Goal: Browse casually: Explore the website without a specific task or goal

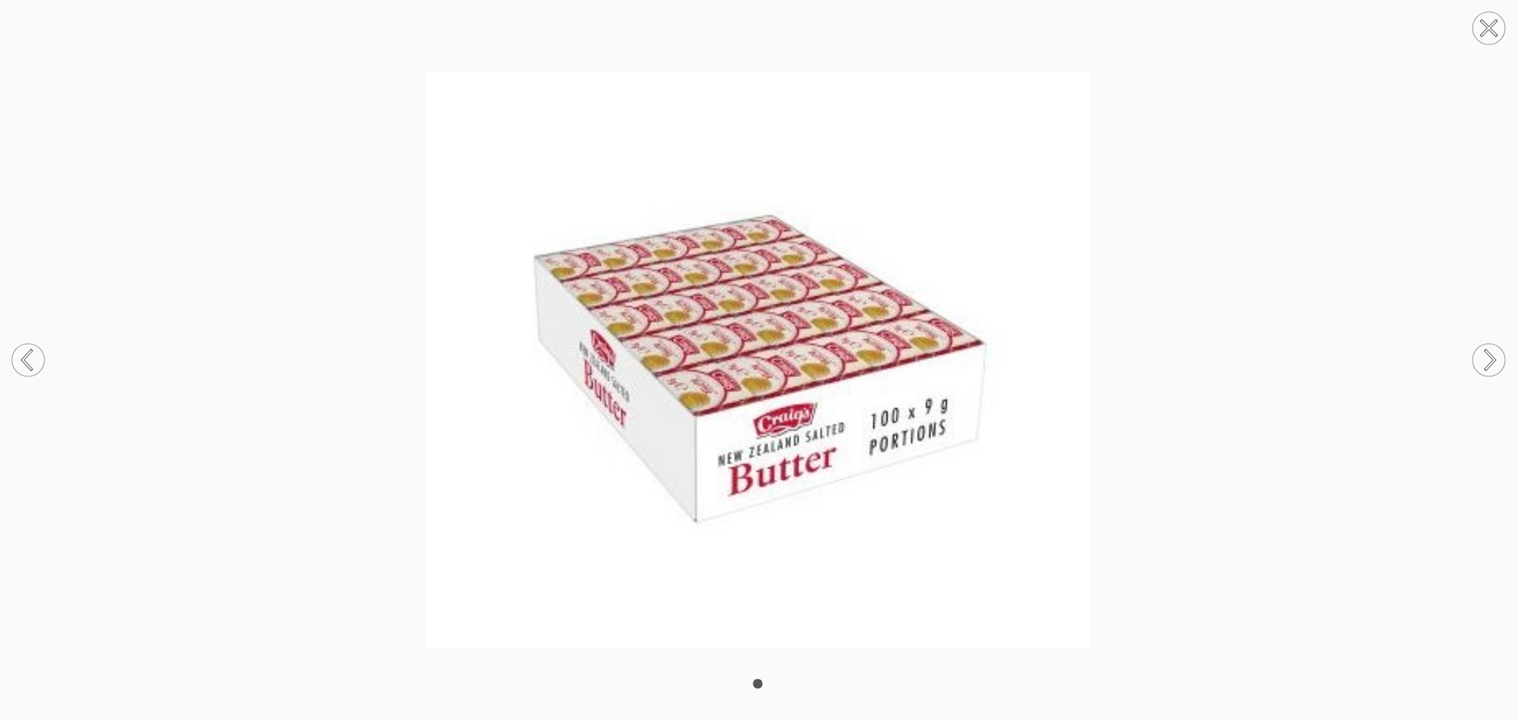
click at [1480, 27] on circle at bounding box center [1488, 28] width 33 height 33
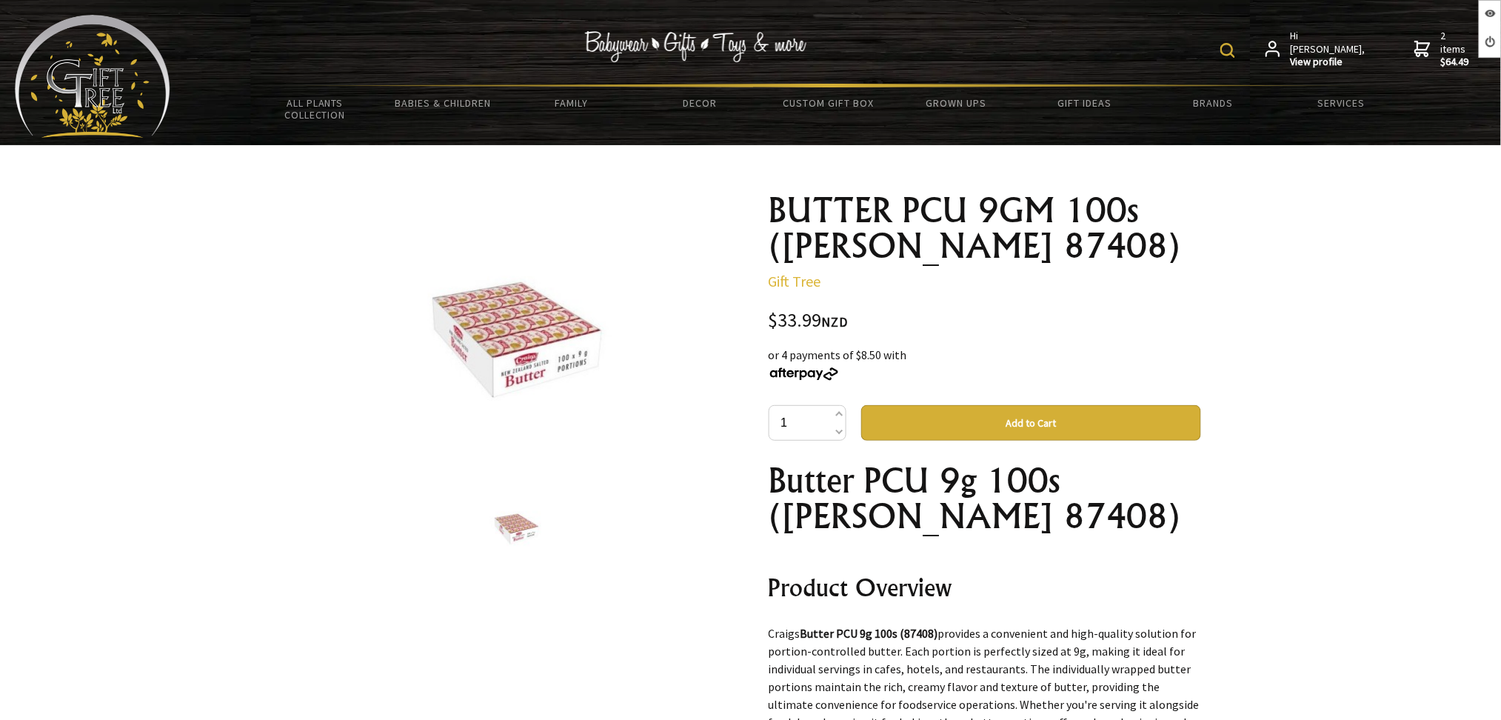
click at [569, 349] on img at bounding box center [517, 337] width 248 height 216
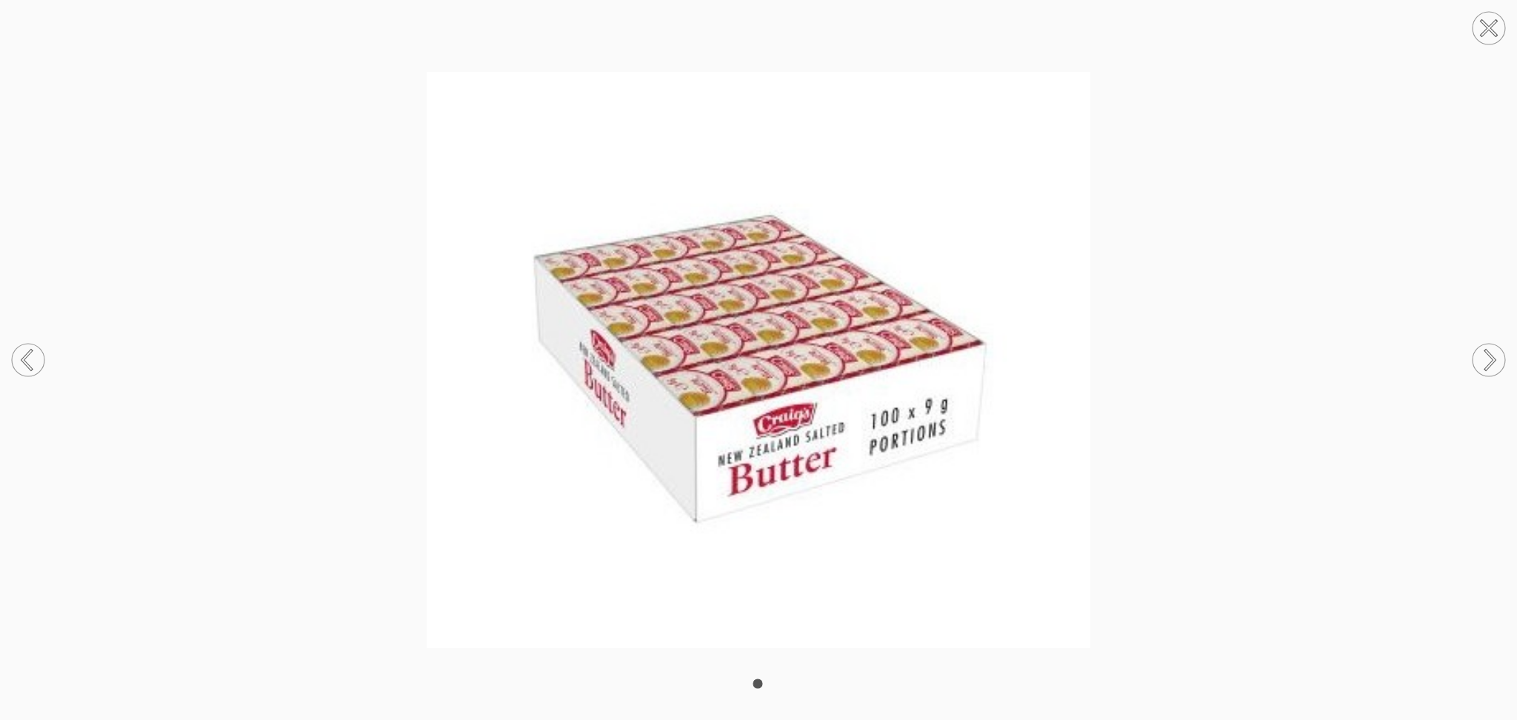
click at [1488, 37] on circle at bounding box center [1488, 28] width 33 height 33
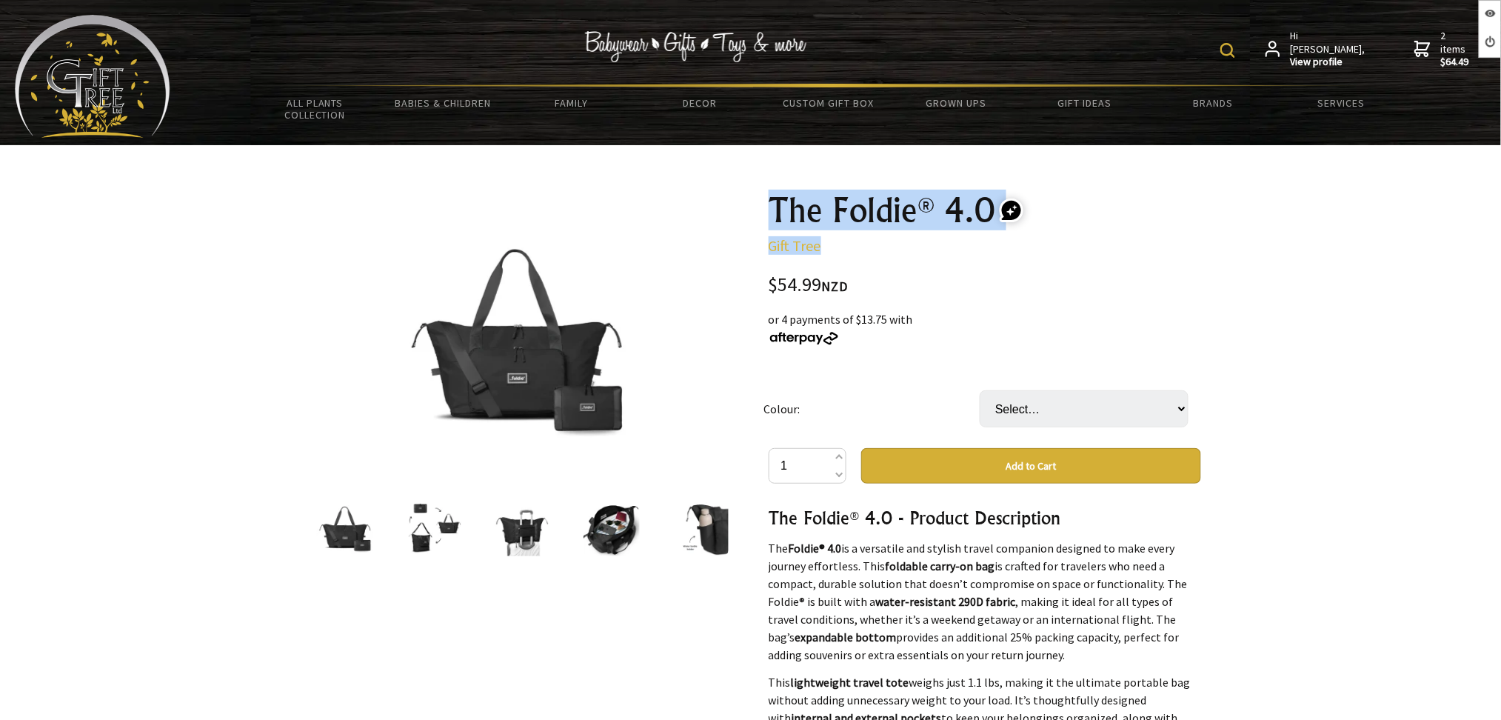
drag, startPoint x: 753, startPoint y: 223, endPoint x: 911, endPoint y: 244, distance: 159.9
click at [911, 244] on div "1 /6 The Foldie® 4.0 Gift Tree $54.99 NZD or 4 payments of $13.75 with Colour: …" at bounding box center [751, 644] width 924 height 927
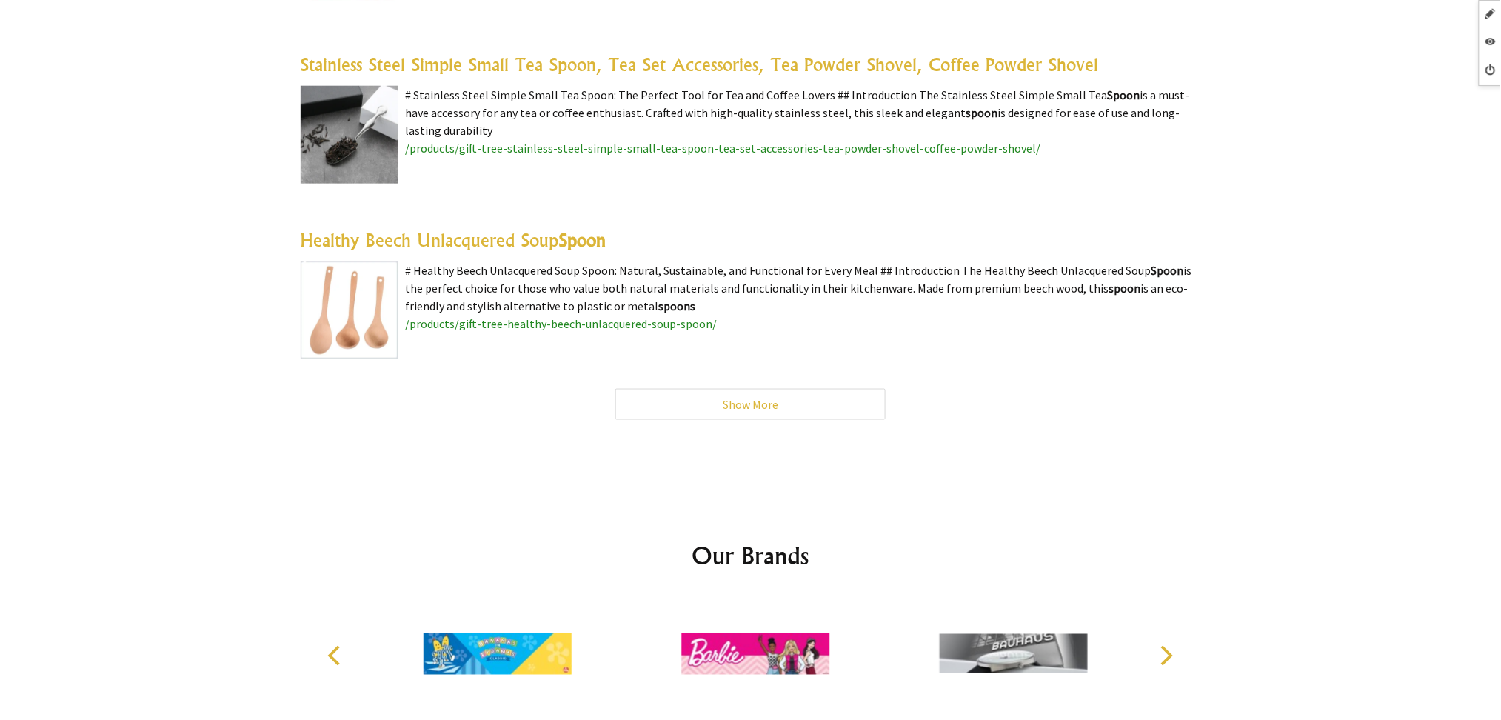
scroll to position [4641, 0]
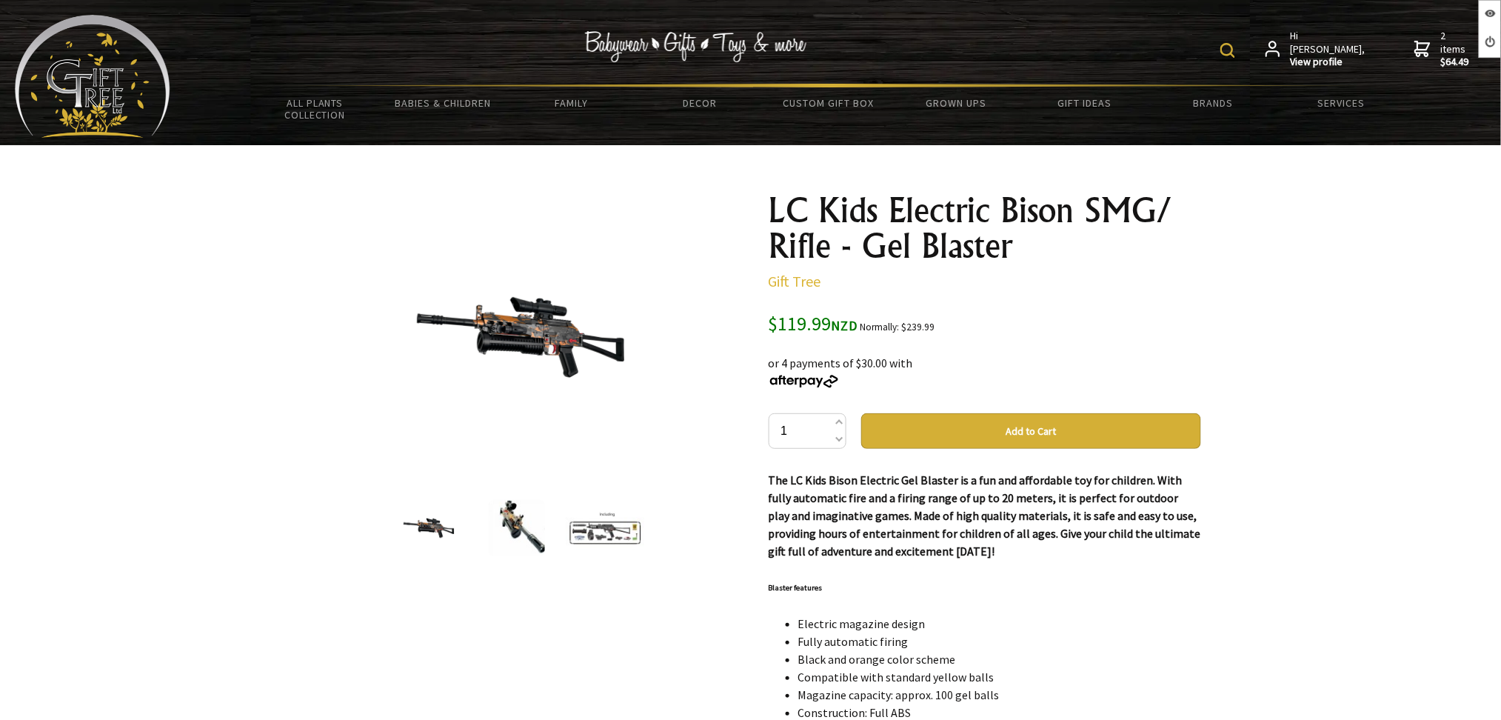
click at [529, 500] on img at bounding box center [517, 528] width 56 height 56
click at [611, 526] on img at bounding box center [606, 528] width 80 height 44
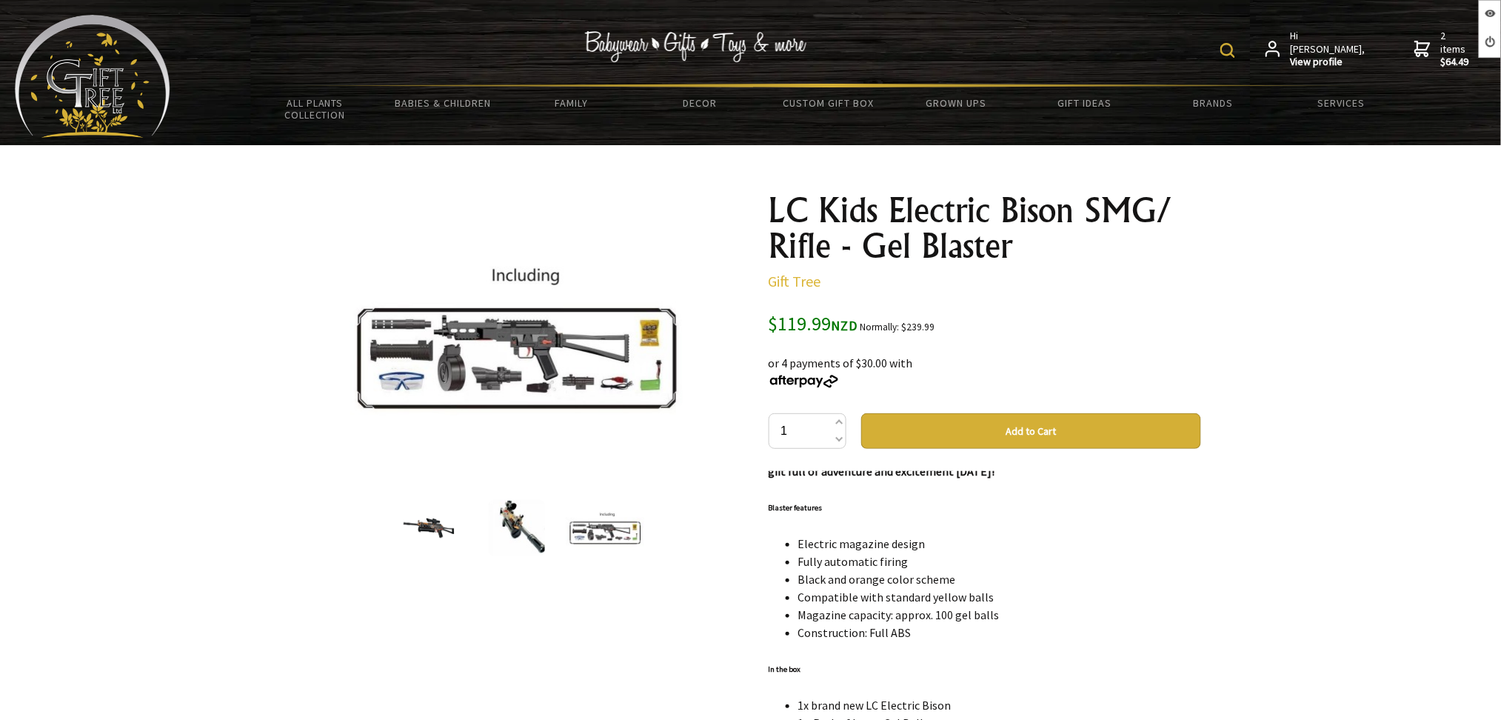
click at [524, 502] on img at bounding box center [517, 528] width 56 height 56
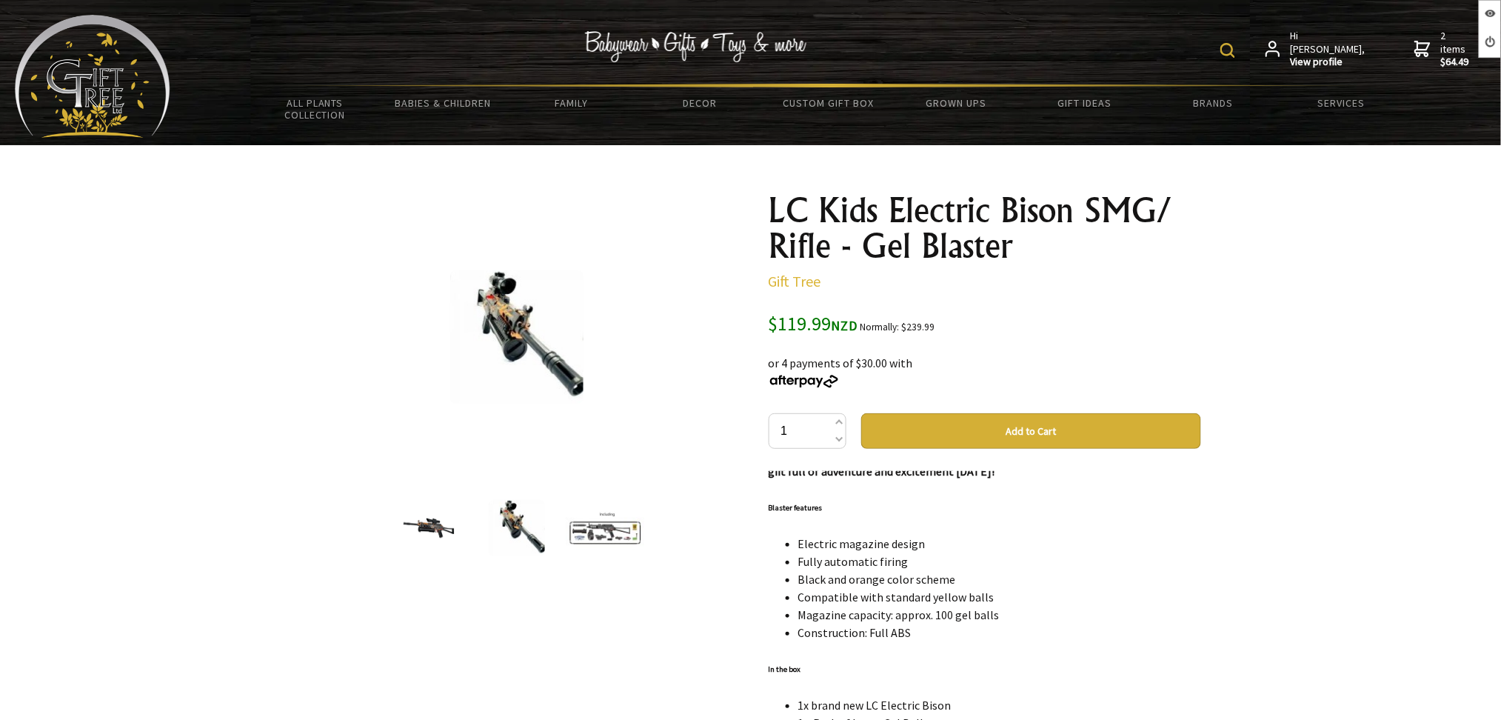
click at [431, 519] on img at bounding box center [428, 528] width 56 height 56
click at [574, 521] on img at bounding box center [606, 528] width 80 height 44
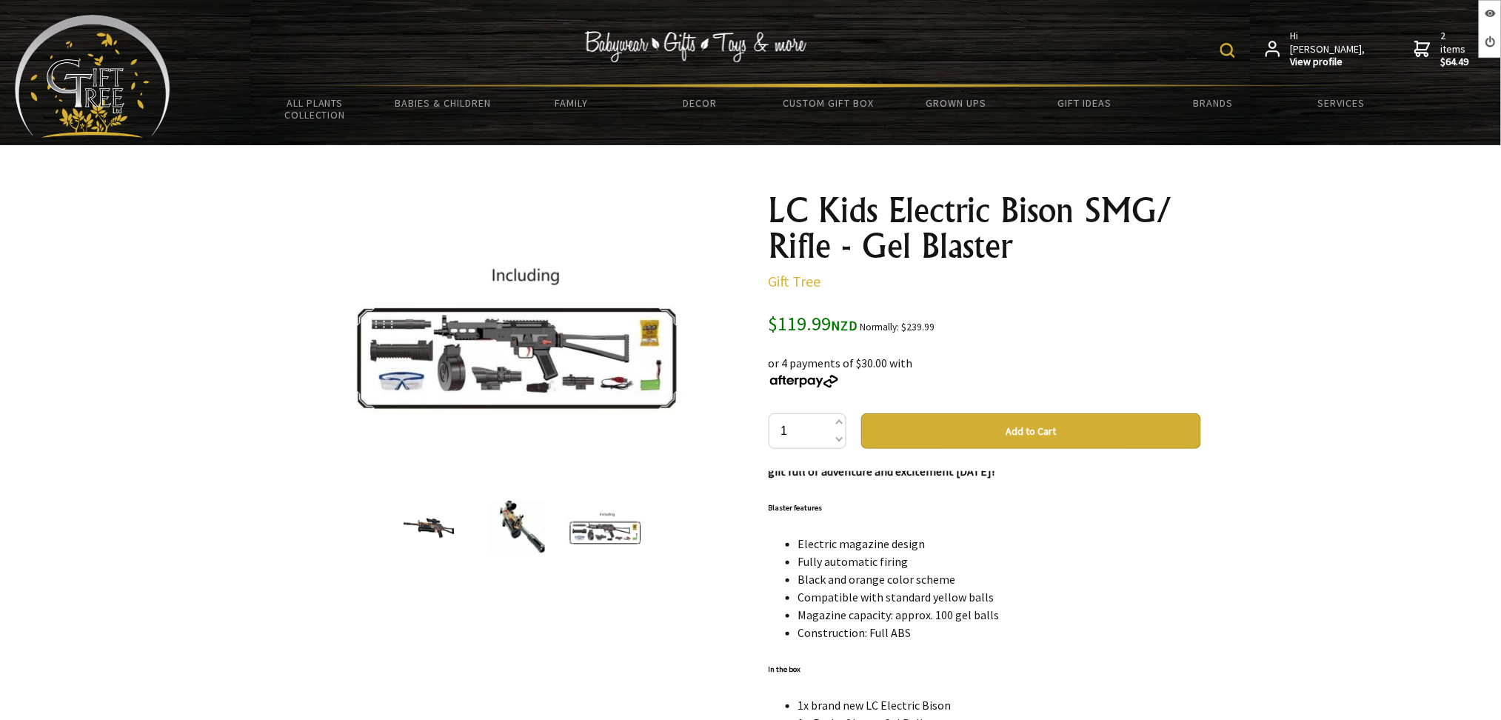
click at [520, 526] on img at bounding box center [517, 528] width 56 height 56
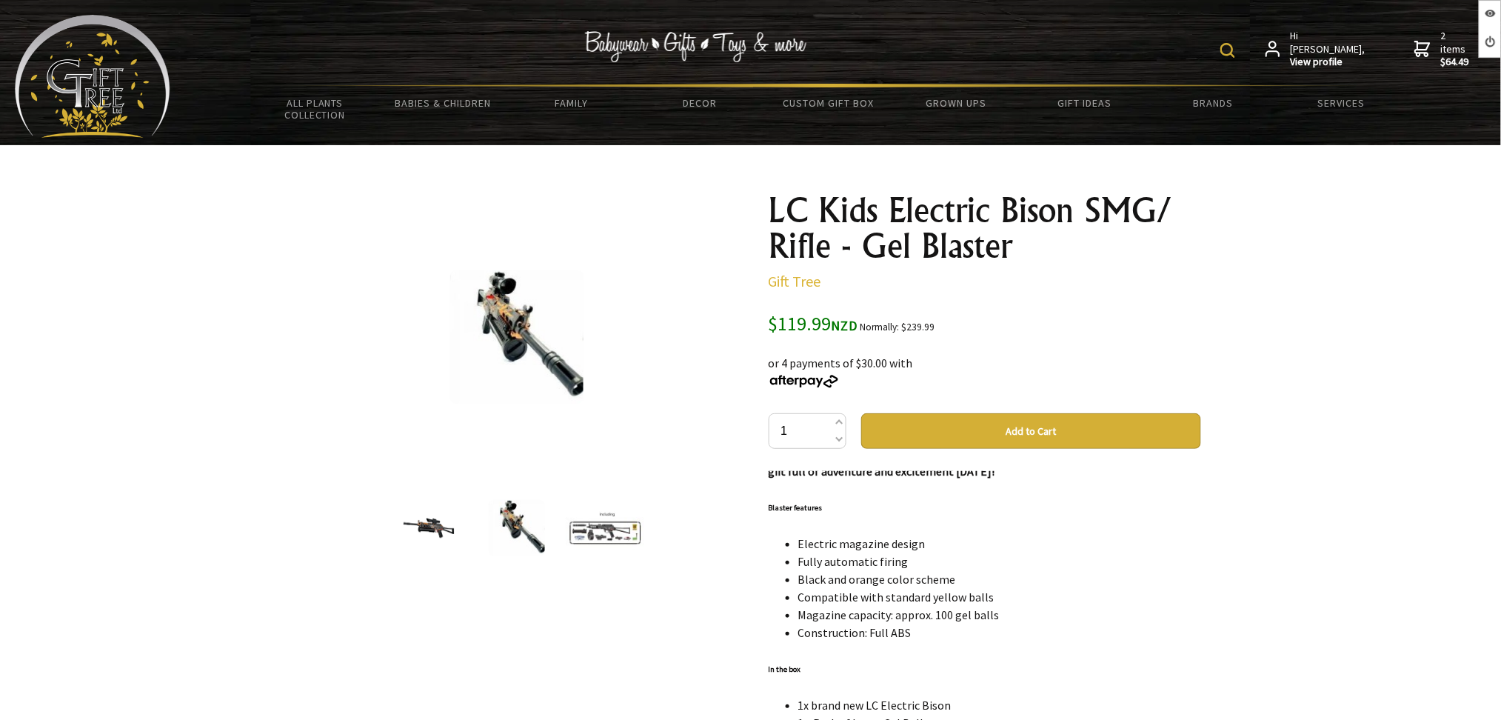
click at [459, 524] on div at bounding box center [428, 528] width 89 height 62
drag, startPoint x: 598, startPoint y: 533, endPoint x: 561, endPoint y: 282, distance: 253.1
click at [599, 533] on img at bounding box center [606, 528] width 80 height 44
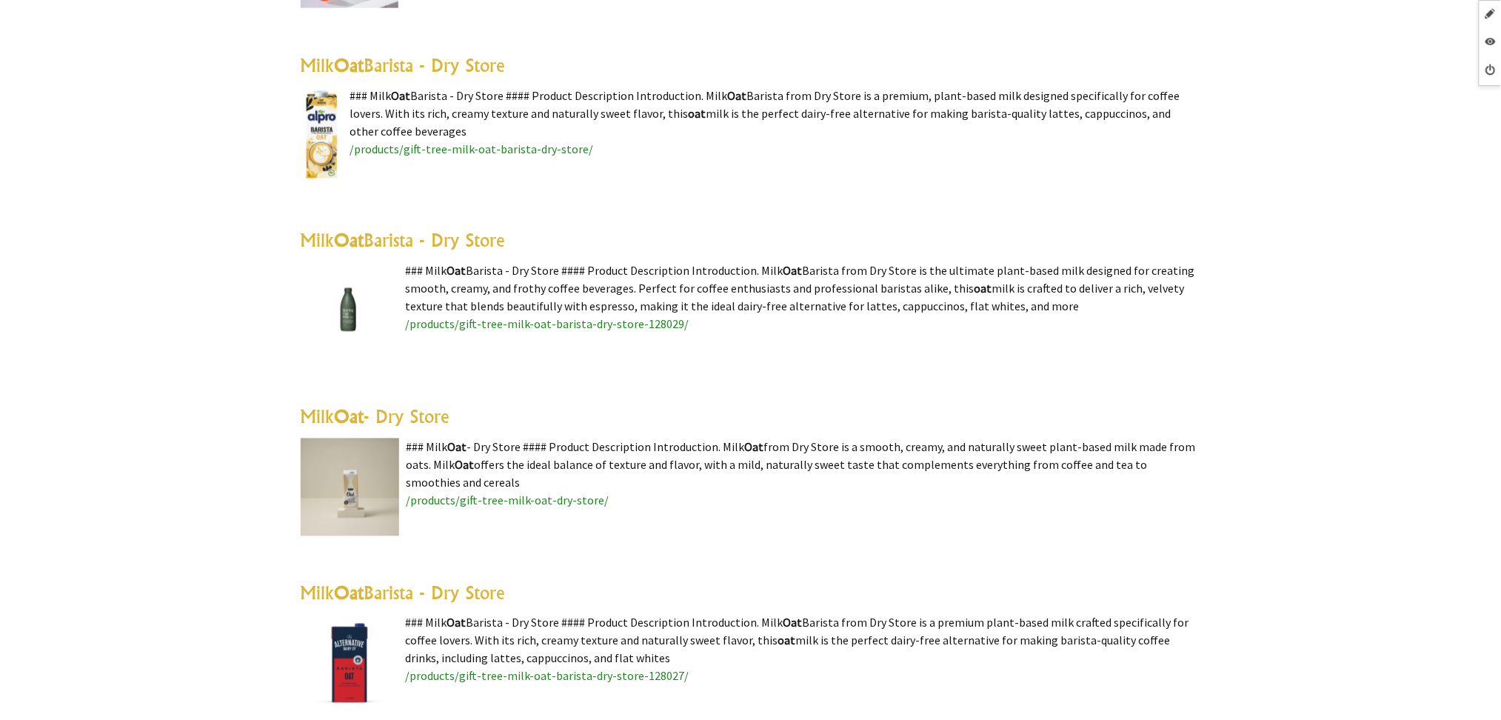
scroll to position [296, 0]
